Goal: Task Accomplishment & Management: Use online tool/utility

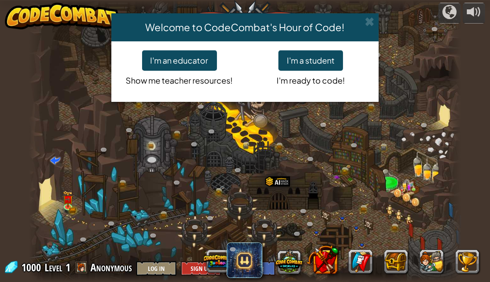
click at [310, 45] on div "I'm an educator Show me teacher resources! I'm a student I'm ready to code!" at bounding box center [244, 71] width 267 height 61
click at [314, 57] on button "I'm a student" at bounding box center [310, 60] width 65 height 20
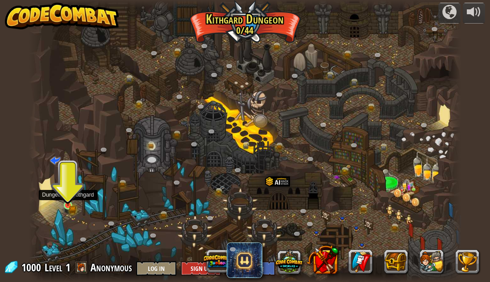
click at [66, 200] on img at bounding box center [68, 195] width 10 height 22
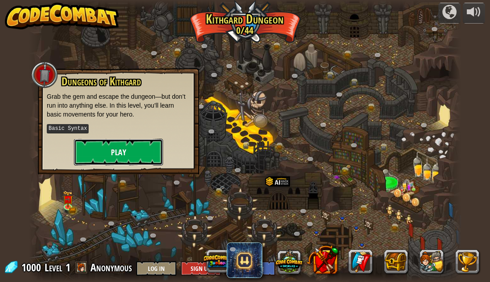
click at [98, 156] on button "Play" at bounding box center [118, 152] width 89 height 27
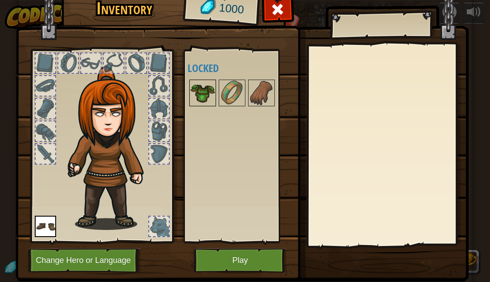
click at [214, 94] on img at bounding box center [202, 93] width 25 height 25
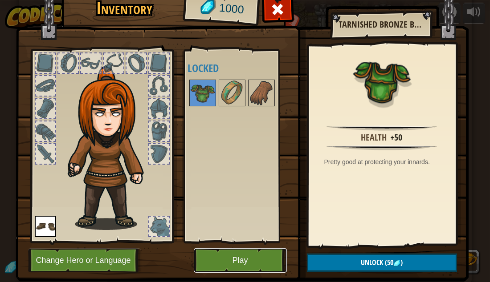
click at [269, 261] on button "Play" at bounding box center [240, 260] width 93 height 24
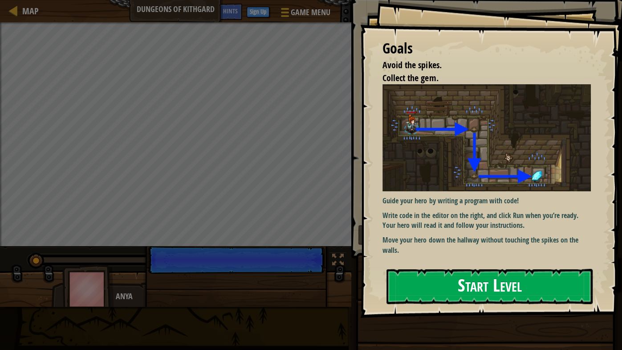
click at [443, 270] on button "Start Level" at bounding box center [490, 286] width 206 height 35
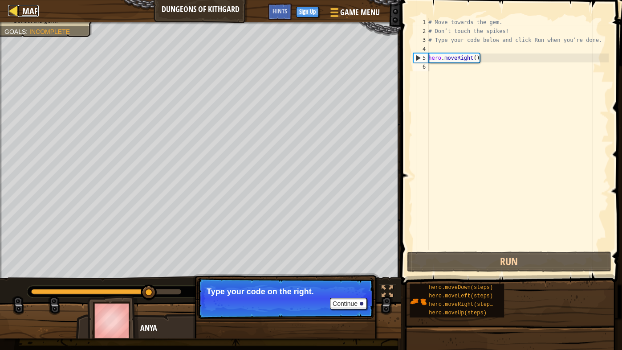
click at [17, 12] on div at bounding box center [13, 10] width 11 height 11
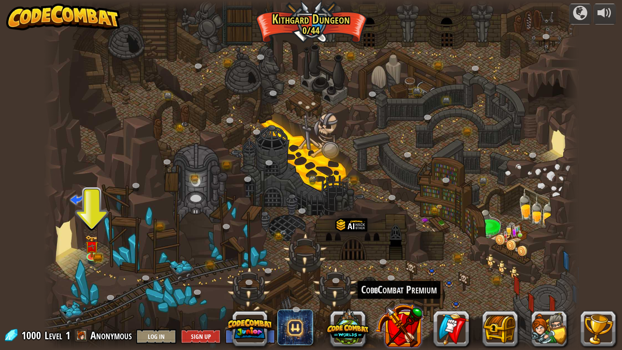
click at [413, 282] on button at bounding box center [398, 325] width 47 height 47
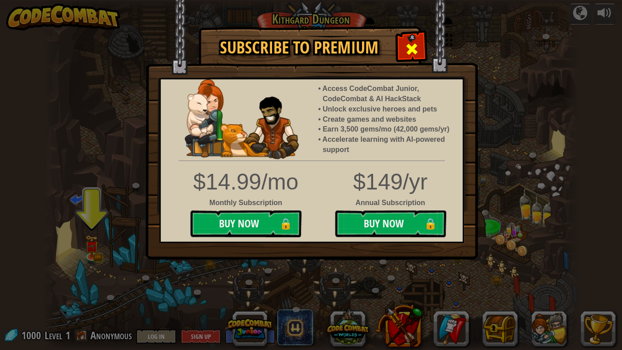
click at [402, 51] on div at bounding box center [412, 48] width 28 height 28
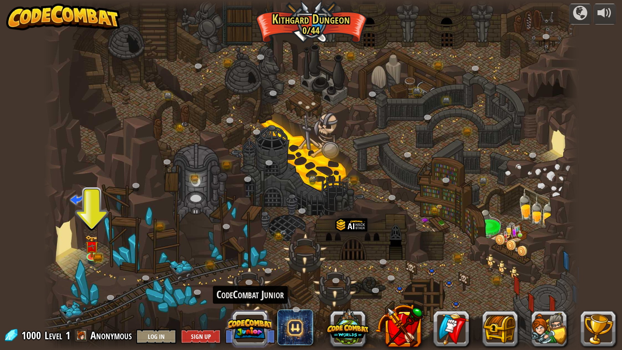
click at [259, 282] on button at bounding box center [249, 328] width 43 height 43
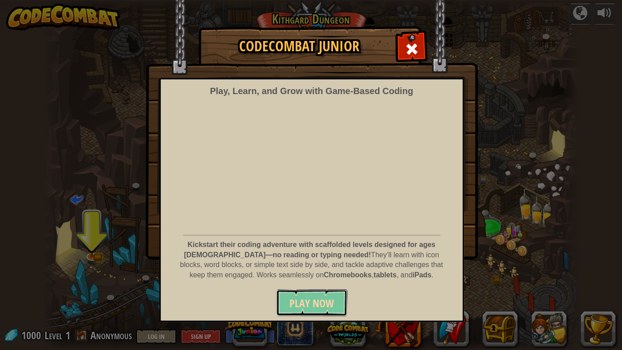
click at [301, 282] on span "Play Now" at bounding box center [311, 303] width 45 height 14
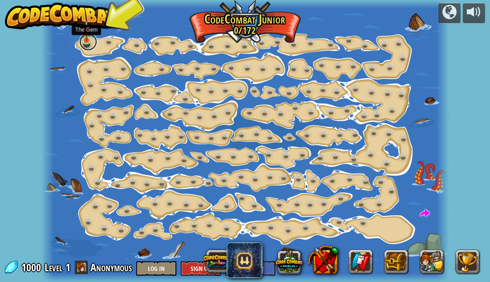
click at [92, 41] on link at bounding box center [88, 42] width 18 height 18
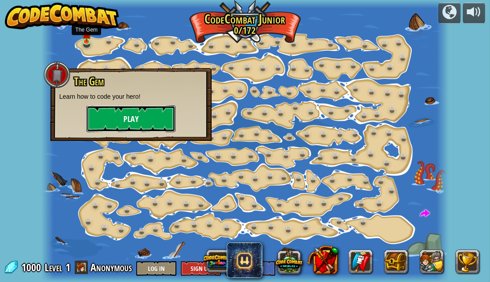
click at [129, 118] on button "Play" at bounding box center [130, 119] width 89 height 27
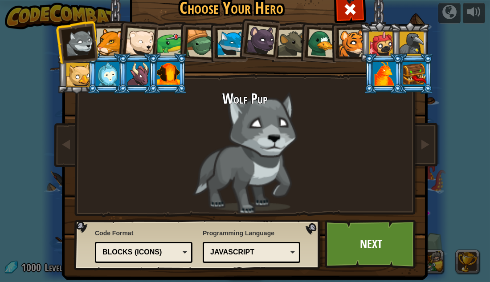
click at [312, 42] on div at bounding box center [321, 43] width 29 height 29
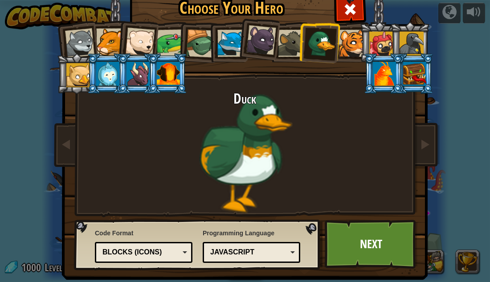
click at [261, 41] on div at bounding box center [261, 40] width 30 height 30
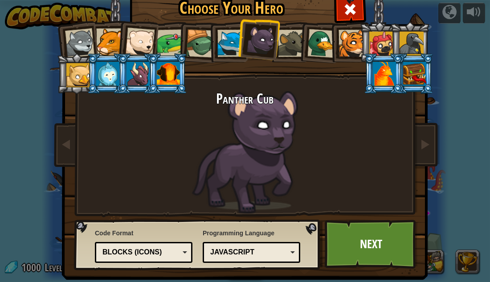
click at [102, 71] on div at bounding box center [107, 74] width 23 height 24
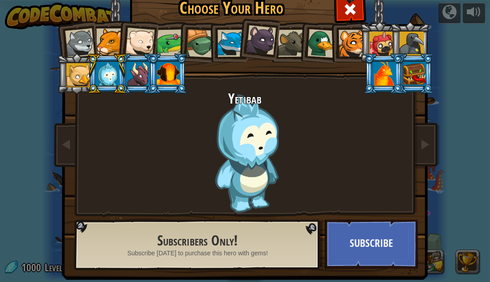
click at [112, 72] on div at bounding box center [107, 74] width 23 height 24
click at [172, 68] on div at bounding box center [168, 74] width 23 height 24
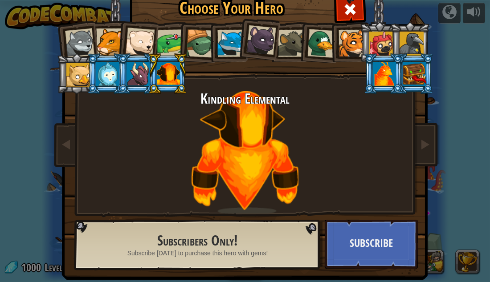
click at [87, 41] on div at bounding box center [79, 43] width 29 height 29
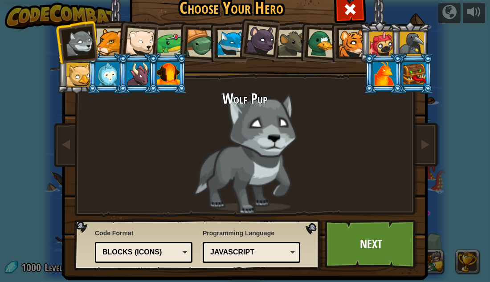
click at [114, 38] on div at bounding box center [109, 42] width 27 height 27
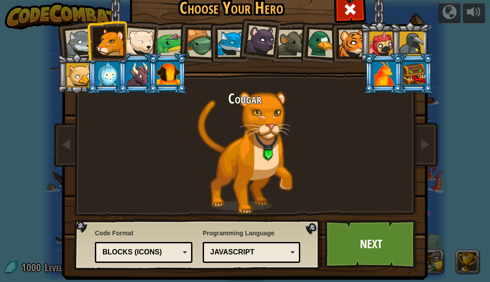
click at [130, 40] on div at bounding box center [139, 42] width 29 height 29
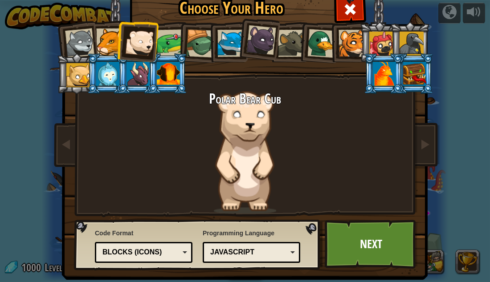
click at [156, 39] on li at bounding box center [137, 41] width 44 height 44
click at [168, 43] on div at bounding box center [171, 43] width 28 height 28
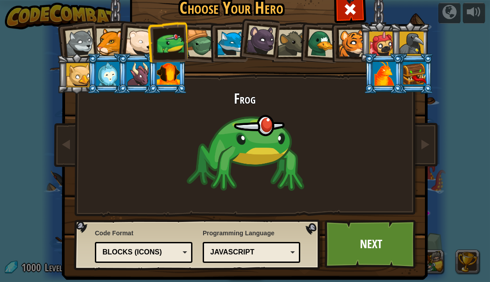
click at [199, 42] on div at bounding box center [200, 43] width 29 height 29
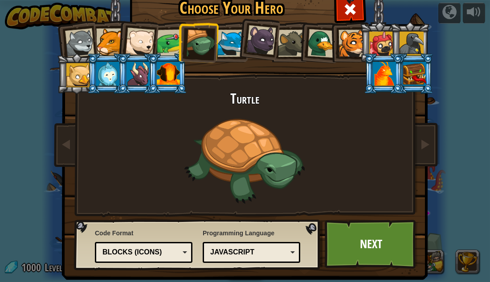
click at [235, 37] on div at bounding box center [230, 43] width 27 height 27
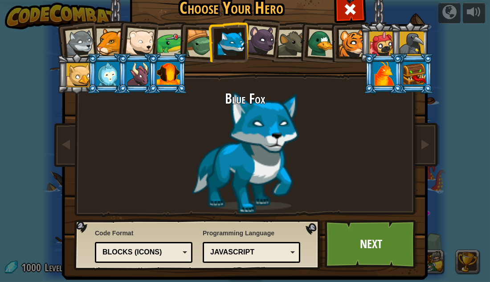
click at [260, 38] on div at bounding box center [261, 40] width 30 height 30
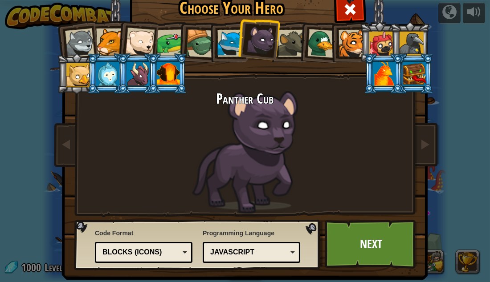
click at [293, 44] on div at bounding box center [291, 43] width 27 height 27
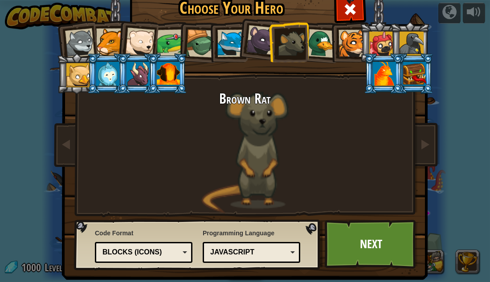
click at [322, 50] on div at bounding box center [321, 43] width 29 height 29
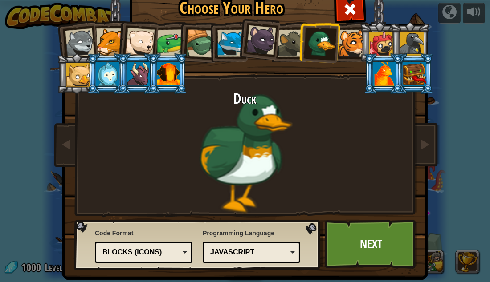
click at [335, 49] on li at bounding box center [318, 41] width 43 height 43
click at [336, 48] on li at bounding box center [318, 41] width 43 height 43
click at [347, 51] on div at bounding box center [351, 43] width 27 height 27
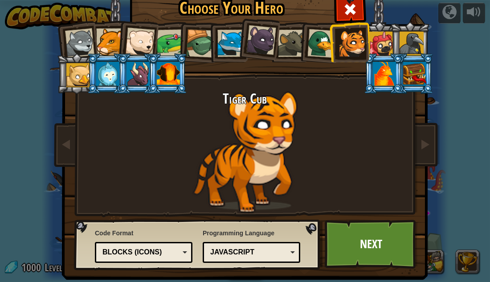
click at [82, 41] on div at bounding box center [79, 43] width 29 height 29
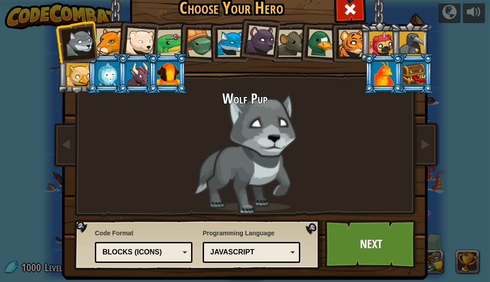
click at [96, 40] on div at bounding box center [109, 42] width 27 height 27
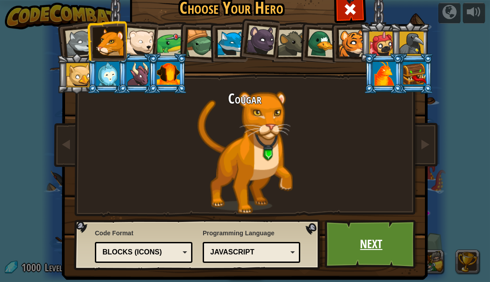
click at [394, 237] on link "Next" at bounding box center [371, 244] width 93 height 49
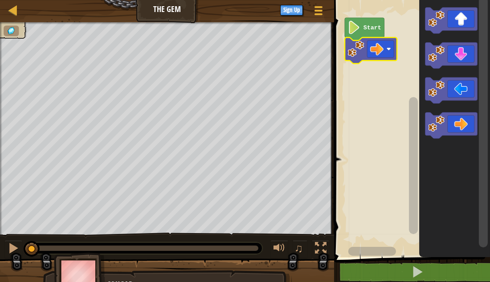
click at [351, 29] on image "Blockly Workspace" at bounding box center [354, 27] width 12 height 13
